Goal: Task Accomplishment & Management: Manage account settings

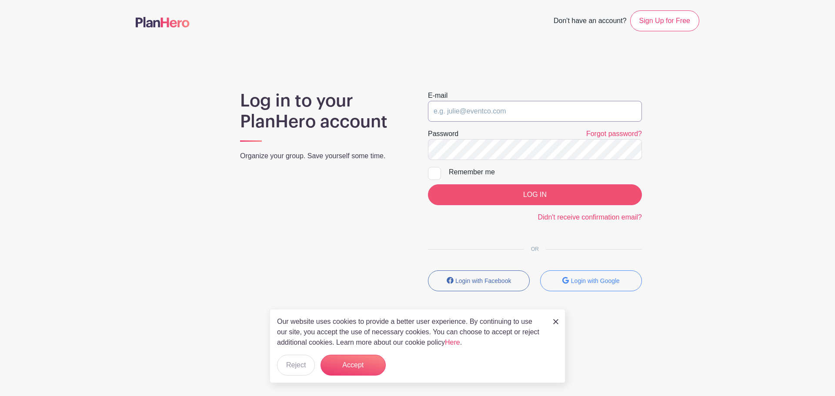
type input "[EMAIL_ADDRESS][DOMAIN_NAME]"
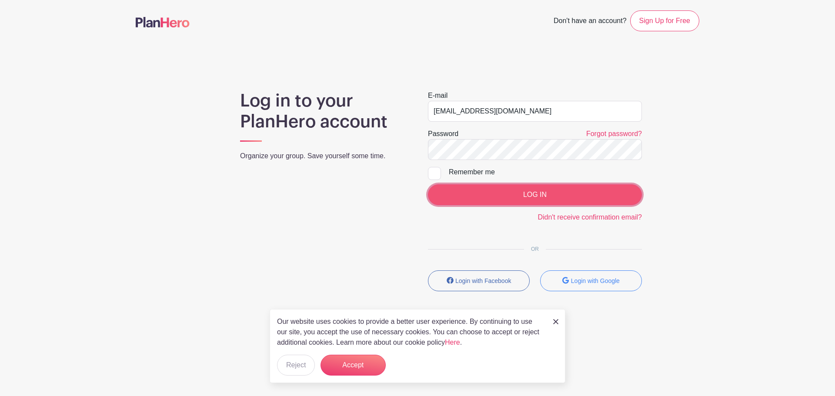
click at [497, 193] on input "LOG IN" at bounding box center [535, 194] width 214 height 21
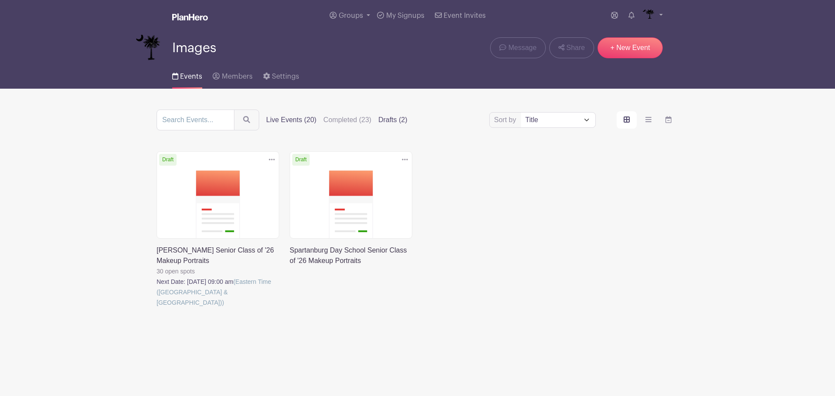
click at [277, 120] on label "Live Events (20)" at bounding box center [291, 120] width 50 height 10
click at [0, 0] on input "Live Events (20)" at bounding box center [0, 0] width 0 height 0
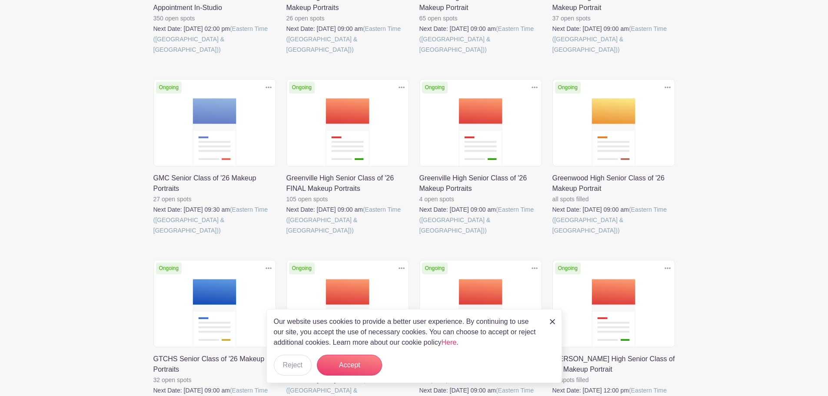
scroll to position [435, 0]
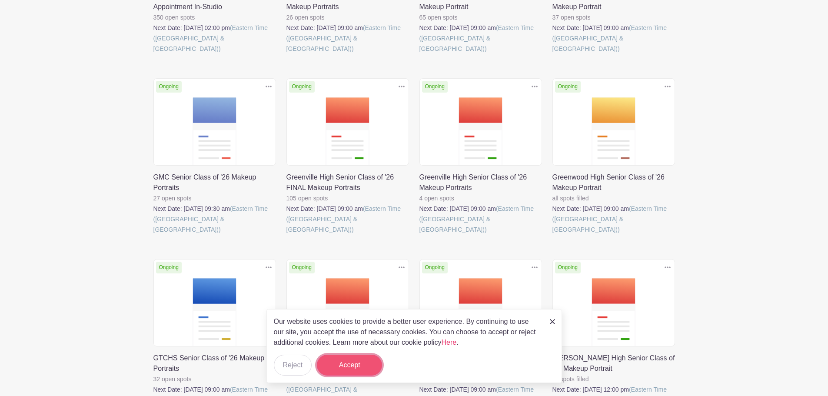
drag, startPoint x: 349, startPoint y: 363, endPoint x: 351, endPoint y: 354, distance: 9.5
click at [349, 362] on button "Accept" at bounding box center [349, 365] width 65 height 21
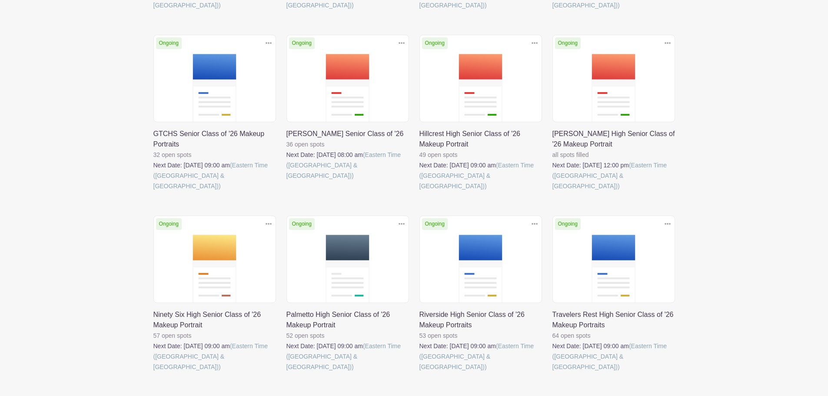
scroll to position [662, 0]
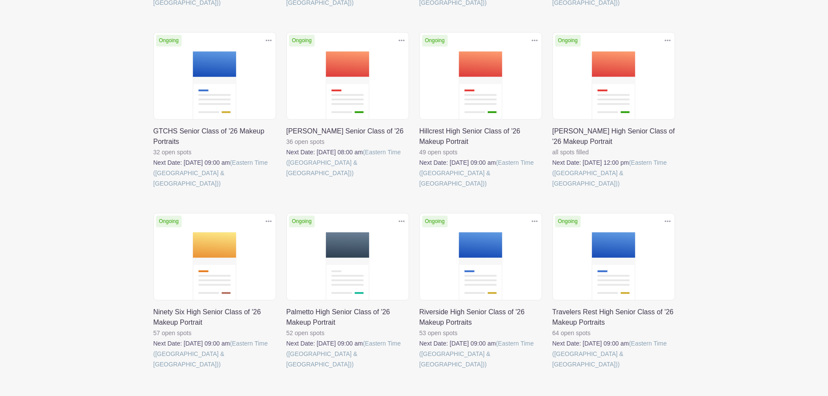
click at [287, 370] on link at bounding box center [287, 370] width 0 height 0
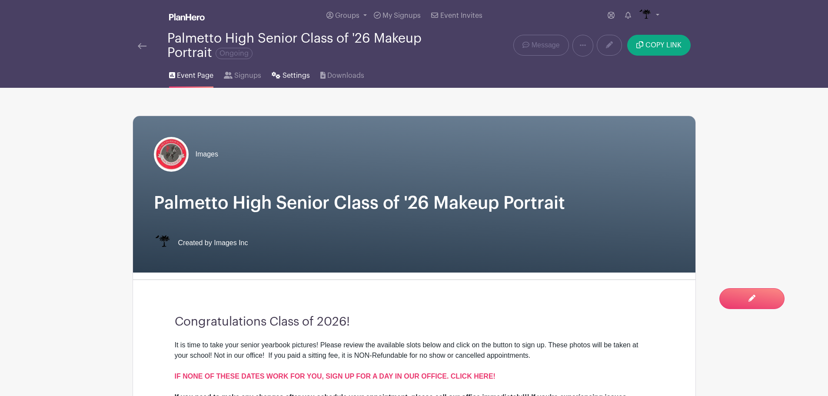
click at [300, 83] on link "Settings" at bounding box center [291, 74] width 38 height 28
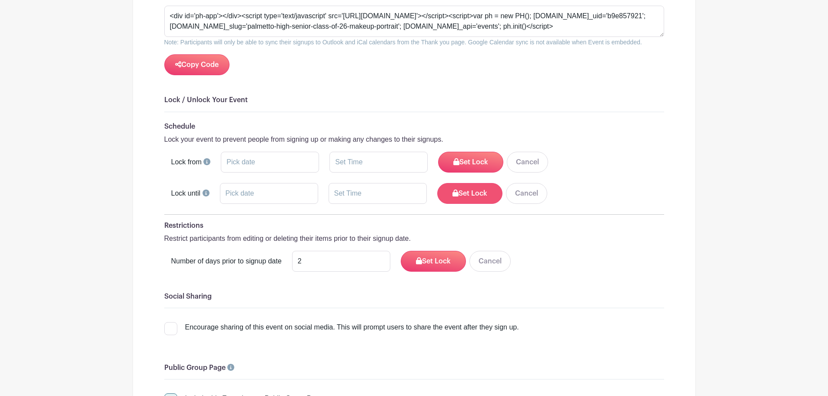
scroll to position [1652, 0]
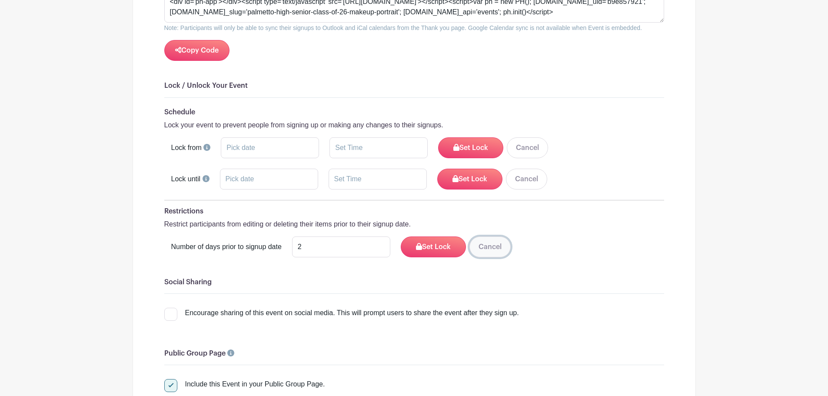
click at [496, 243] on button "Cancel" at bounding box center [490, 247] width 41 height 21
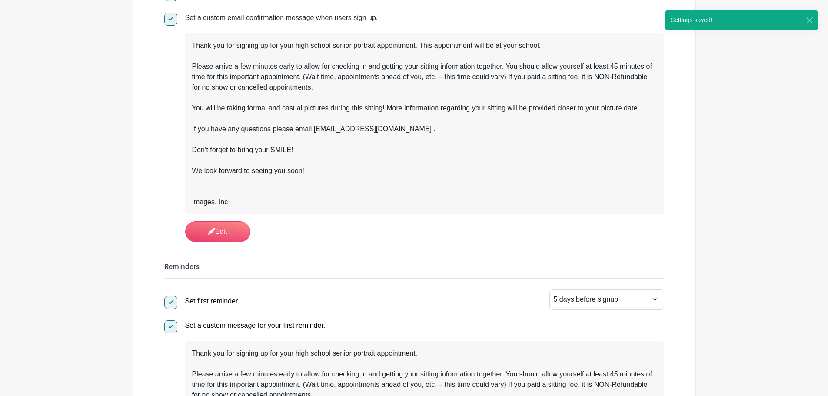
scroll to position [0, 0]
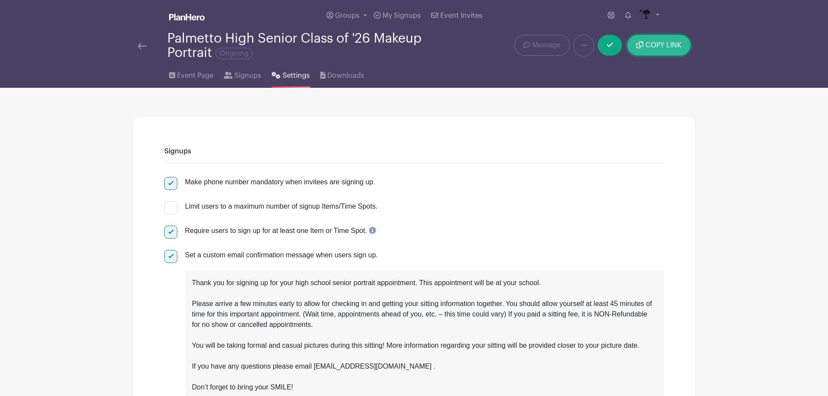
click at [641, 41] on icon "submit" at bounding box center [640, 44] width 7 height 7
